Goal: Task Accomplishment & Management: Manage account settings

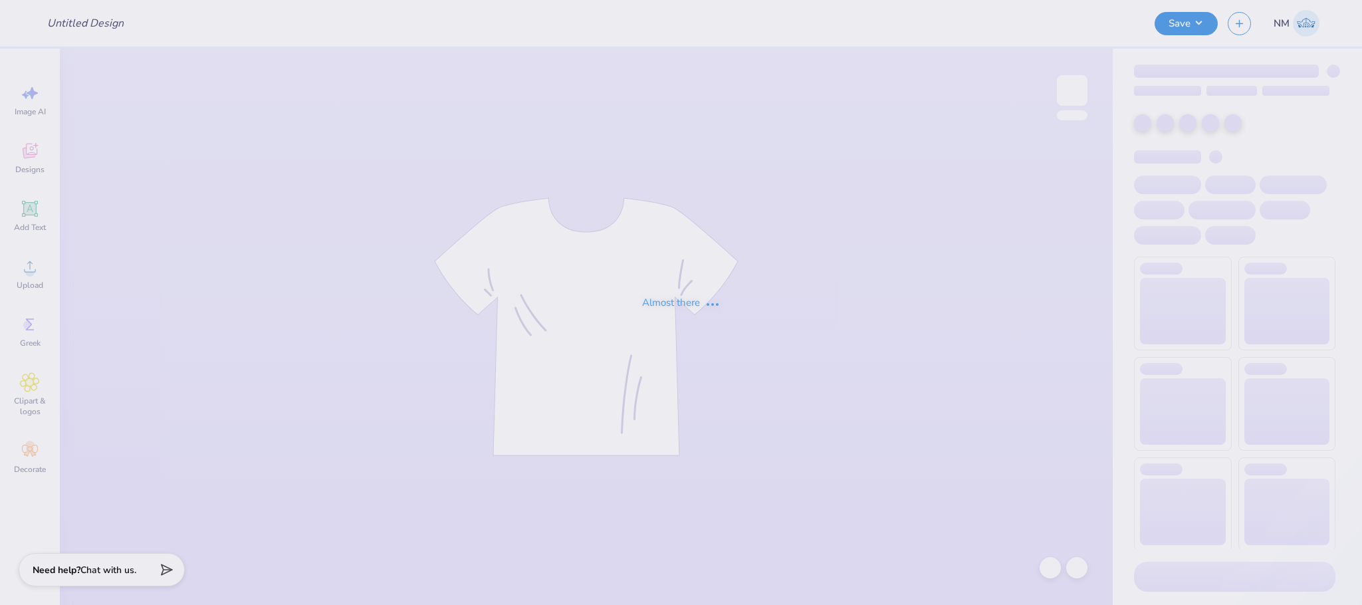
type input "Merch for KIN"
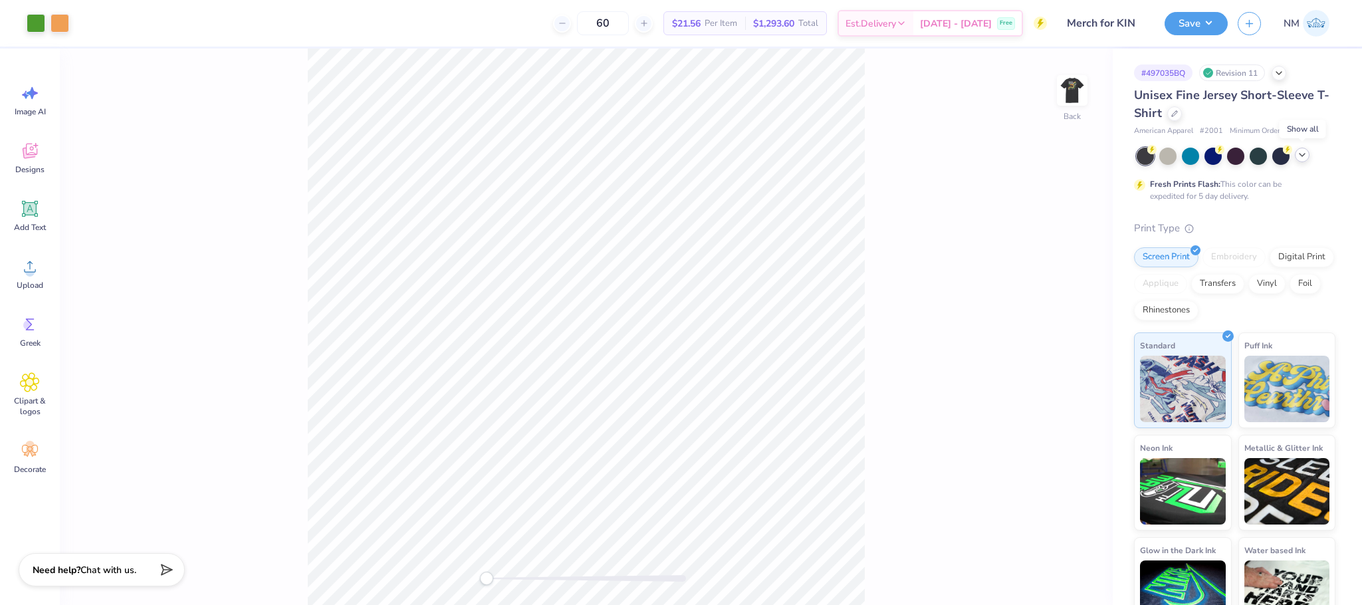
click at [1300, 154] on icon at bounding box center [1302, 155] width 11 height 11
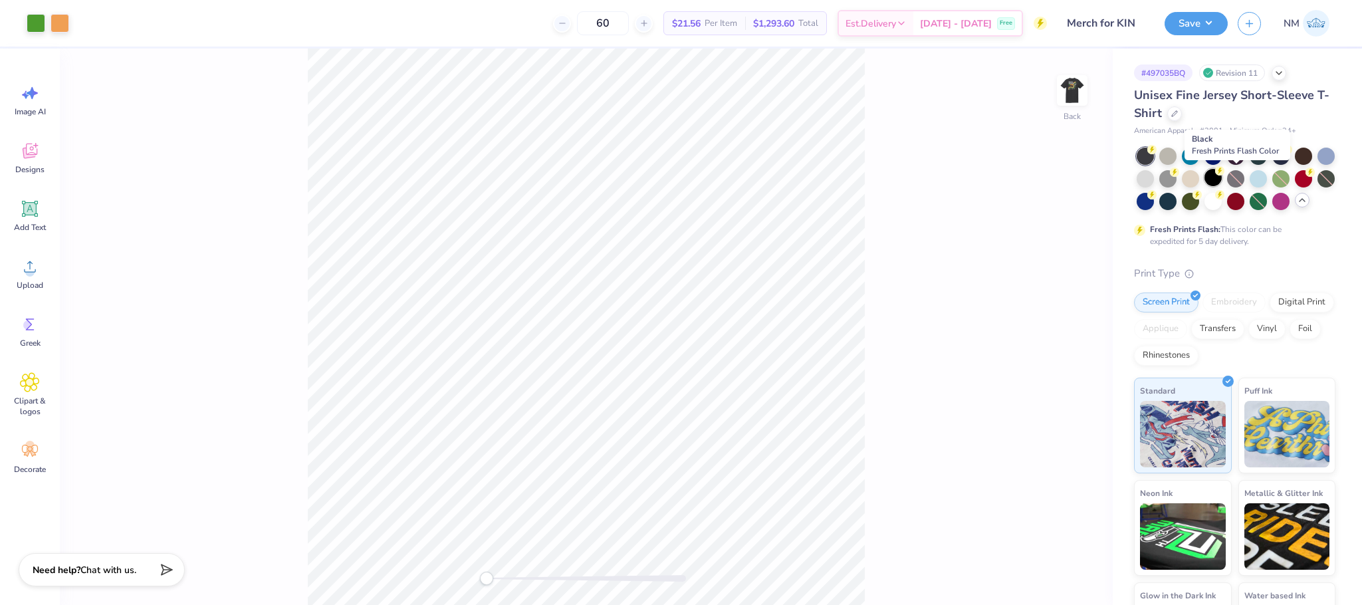
click at [1221, 181] on div at bounding box center [1212, 177] width 17 height 17
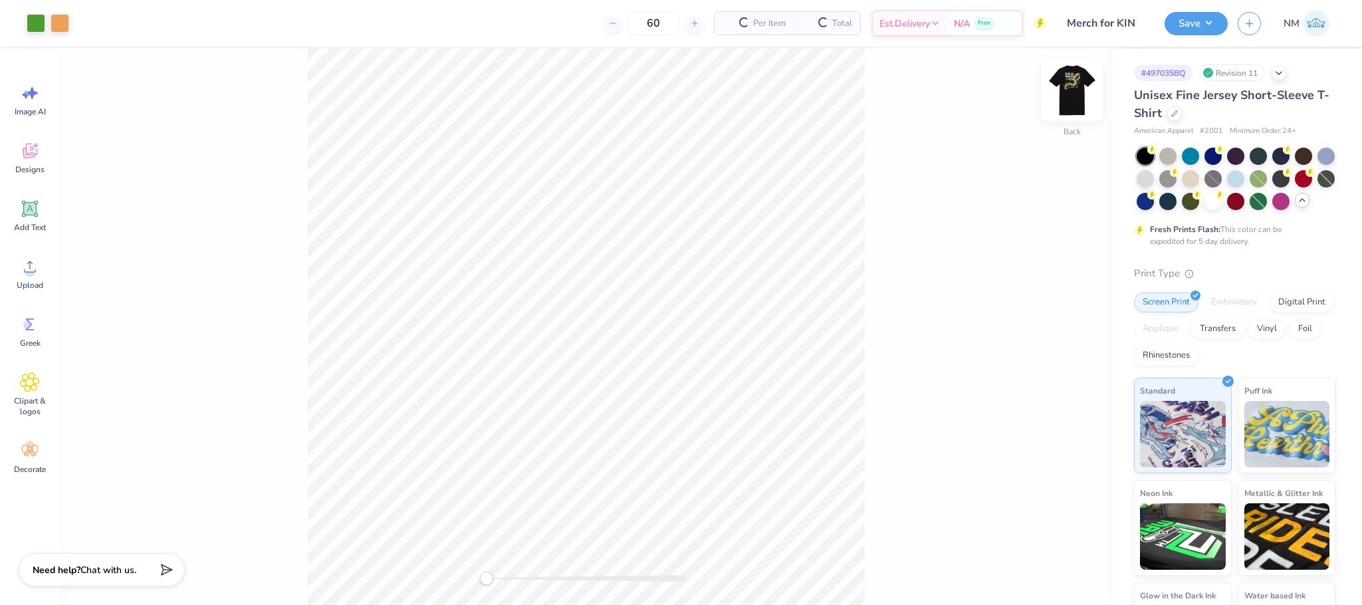
click at [1065, 90] on img at bounding box center [1071, 90] width 53 height 53
click at [1061, 88] on img at bounding box center [1071, 90] width 53 height 53
click at [1205, 15] on button "Save" at bounding box center [1195, 21] width 63 height 23
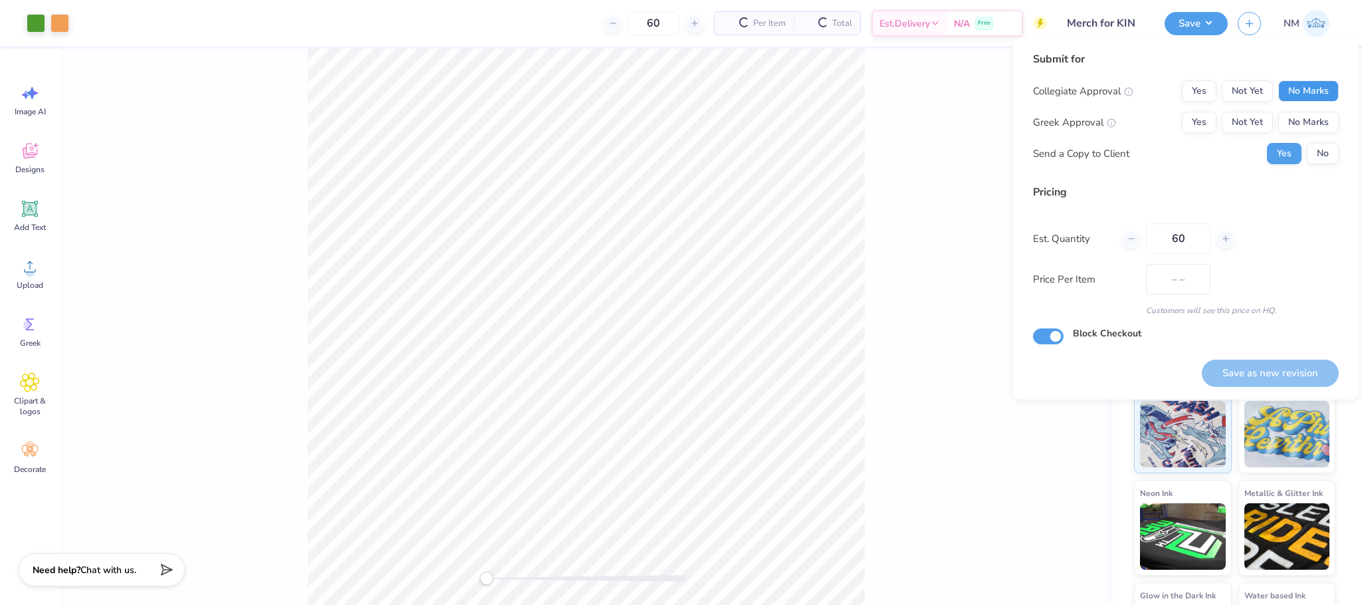
click at [1314, 86] on button "No Marks" at bounding box center [1308, 90] width 60 height 21
click at [1319, 114] on button "No Marks" at bounding box center [1308, 122] width 60 height 21
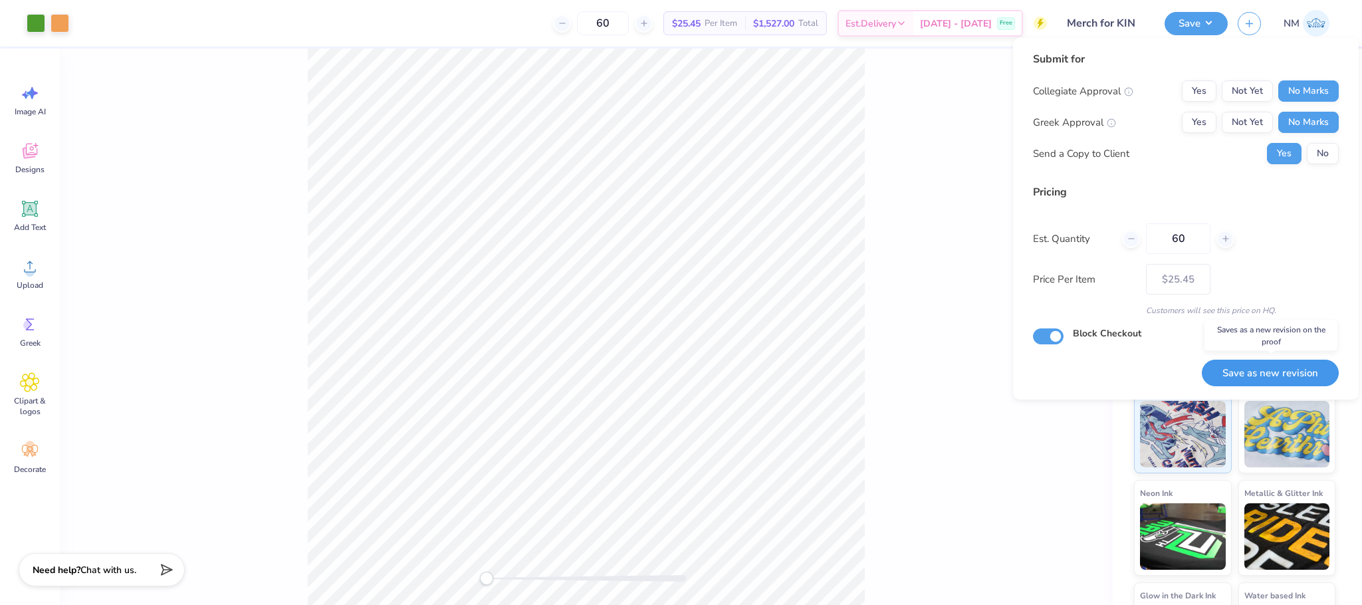
click at [1258, 370] on button "Save as new revision" at bounding box center [1270, 373] width 137 height 27
type input "$25.45"
